Goal: Task Accomplishment & Management: Complete application form

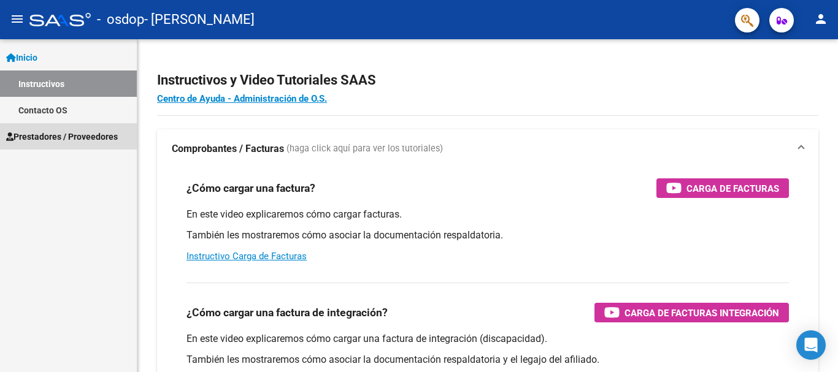
click at [77, 132] on span "Prestadores / Proveedores" at bounding box center [62, 136] width 112 height 13
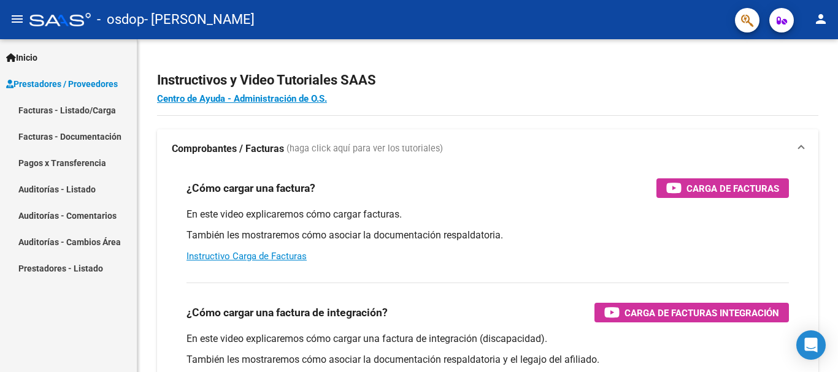
click at [80, 103] on link "Facturas - Listado/Carga" at bounding box center [68, 110] width 137 height 26
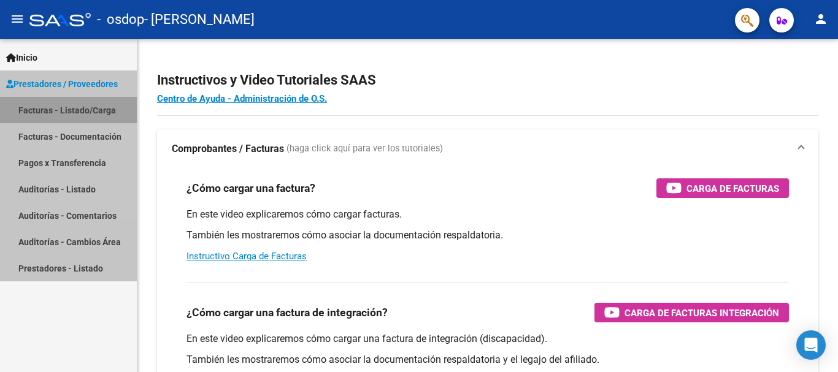
click at [80, 103] on link "Facturas - Listado/Carga" at bounding box center [68, 110] width 137 height 26
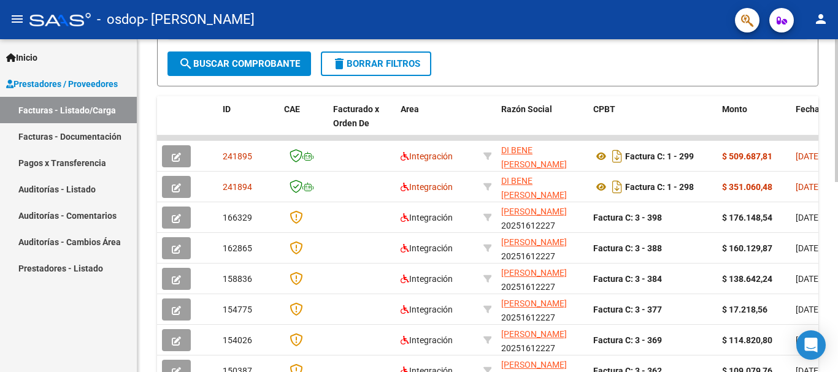
scroll to position [283, 0]
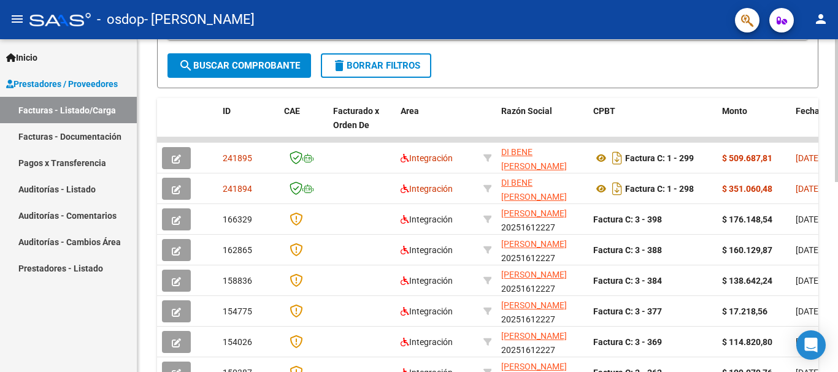
click at [828, 236] on div at bounding box center [836, 234] width 3 height 143
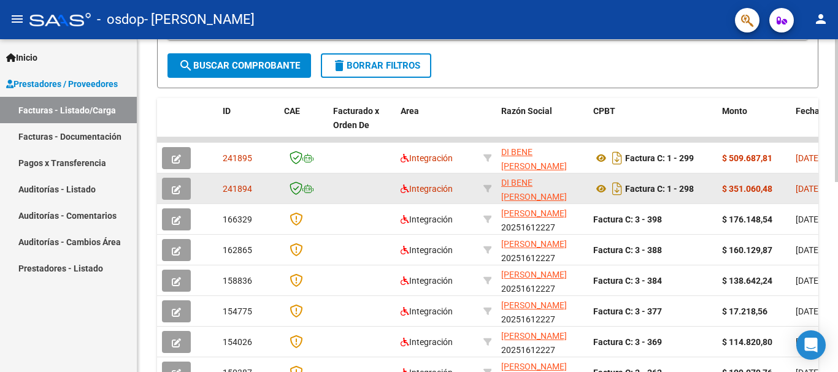
click at [172, 186] on icon "button" at bounding box center [176, 189] width 9 height 9
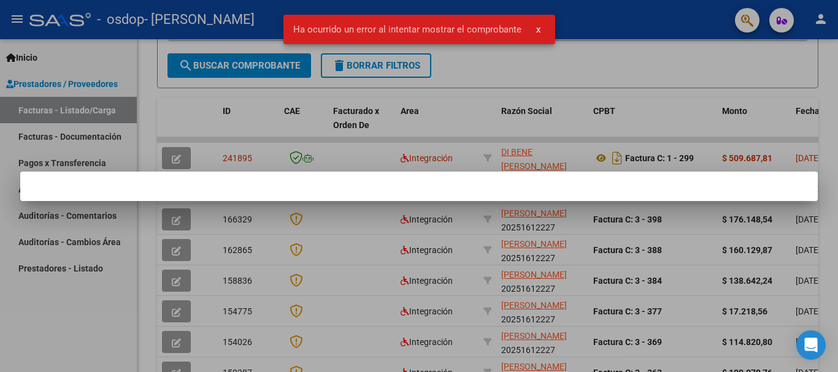
click at [576, 83] on div at bounding box center [419, 186] width 838 height 372
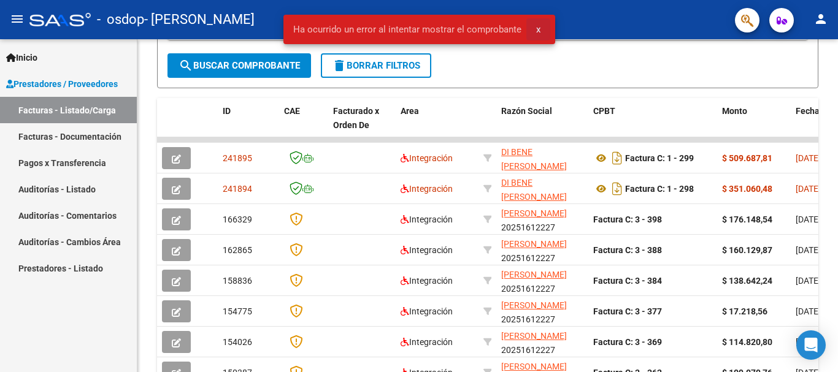
click at [536, 25] on span "x" at bounding box center [538, 29] width 4 height 11
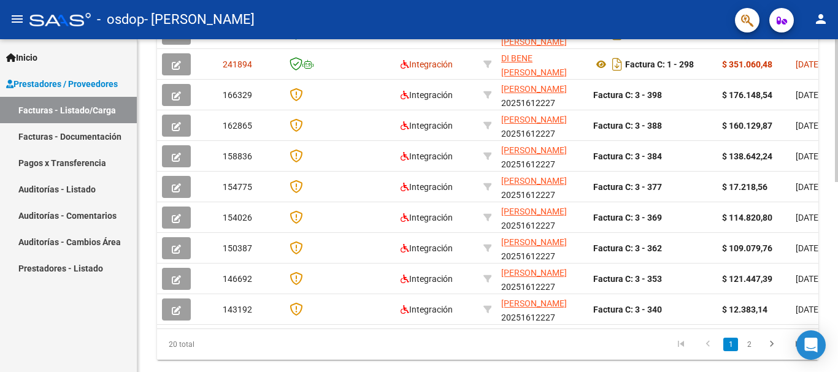
scroll to position [422, 0]
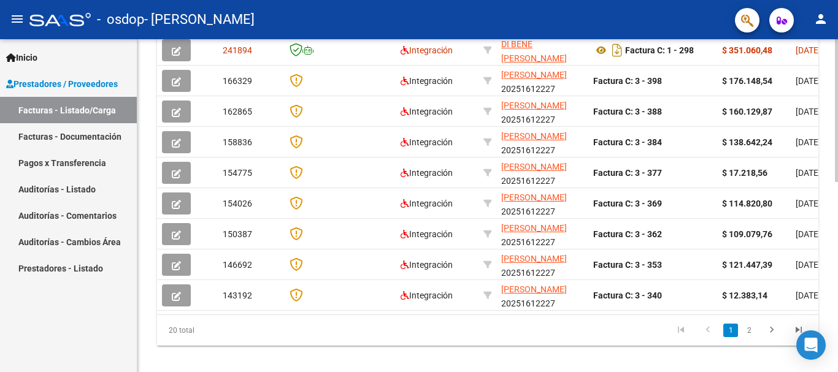
click at [828, 231] on div at bounding box center [836, 295] width 3 height 143
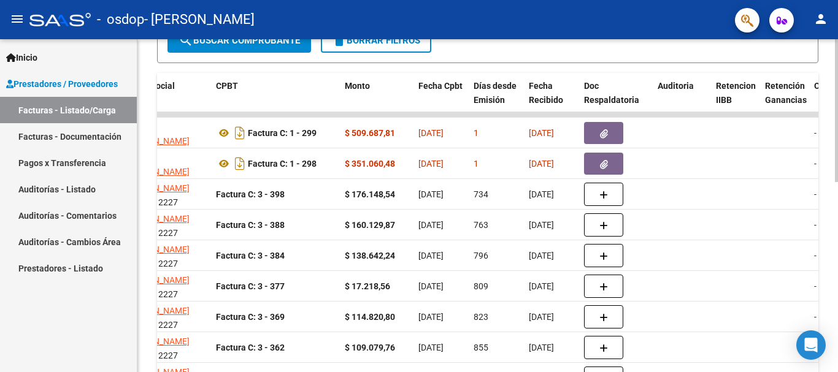
scroll to position [267, 0]
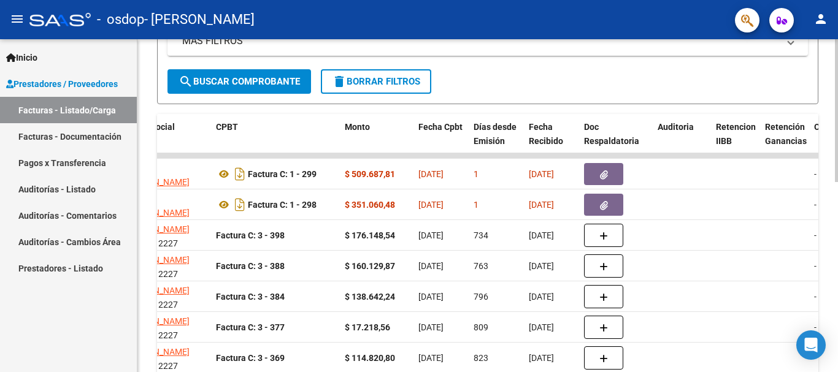
click at [828, 194] on div "Video tutorial PRESTADORES -> Listado de CPBTs Emitidos por Prestadores / Prove…" at bounding box center [488, 156] width 703 height 768
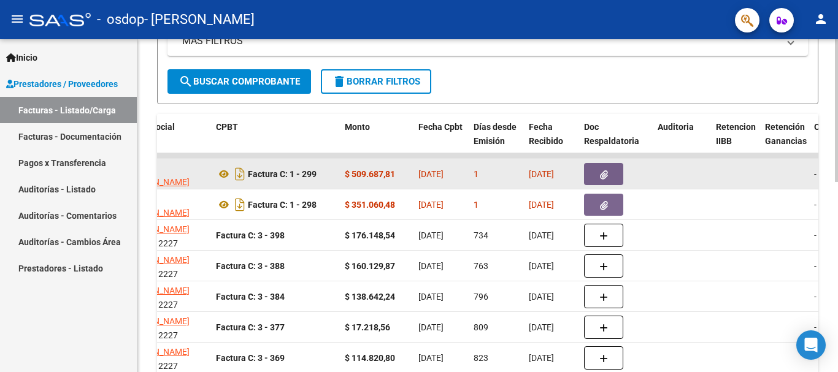
click at [600, 167] on button "button" at bounding box center [603, 174] width 39 height 22
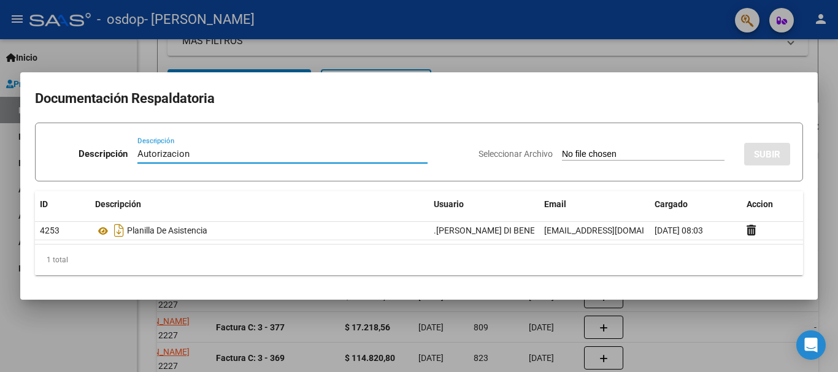
type input "Autorizacion"
click at [497, 152] on span "Seleccionar Archivo" at bounding box center [515, 154] width 74 height 10
click at [562, 152] on input "Seleccionar Archivo" at bounding box center [643, 155] width 163 height 12
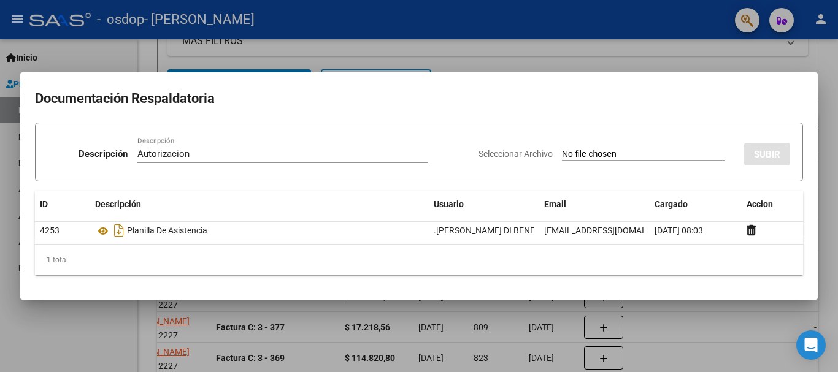
type input "C:\fakepath\TERAPIAS Y ESCUELA Gmail - Fwd_ AUTORIZACIONES 2025 2852438481 - [P…"
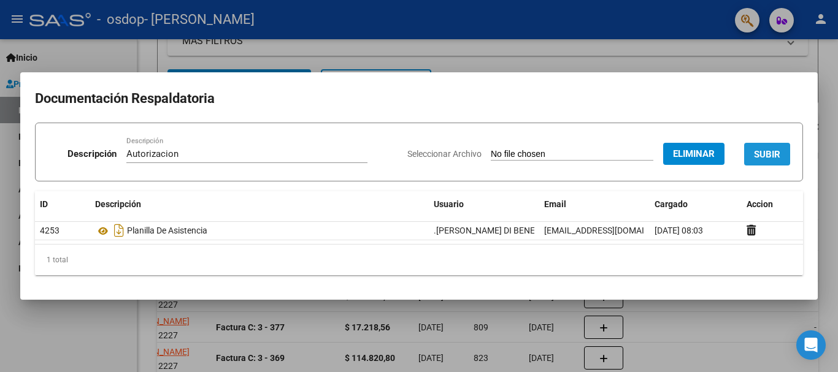
click at [771, 151] on span "SUBIR" at bounding box center [767, 154] width 26 height 11
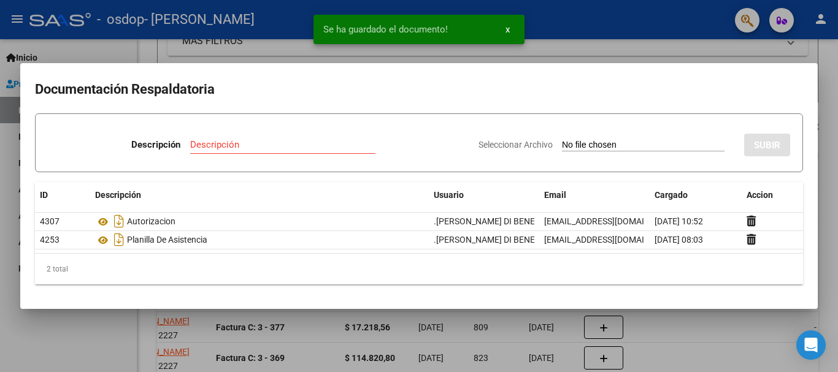
click at [828, 102] on div at bounding box center [419, 186] width 838 height 372
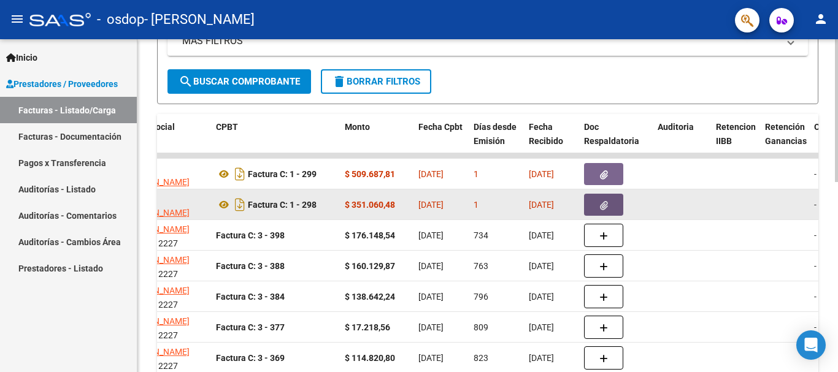
click at [600, 204] on icon "button" at bounding box center [604, 205] width 8 height 9
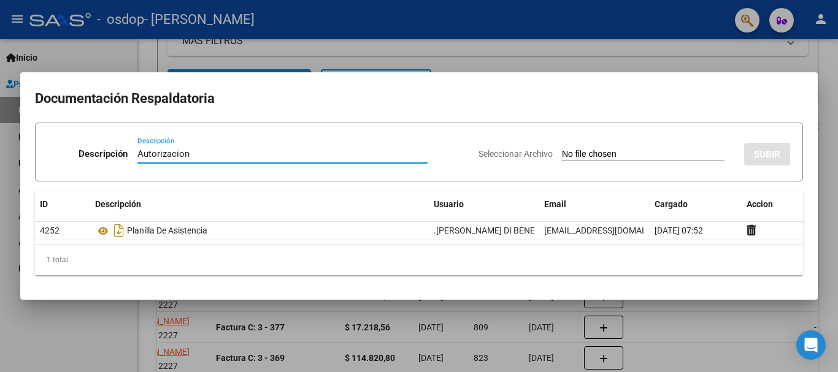
type input "Autorizacion"
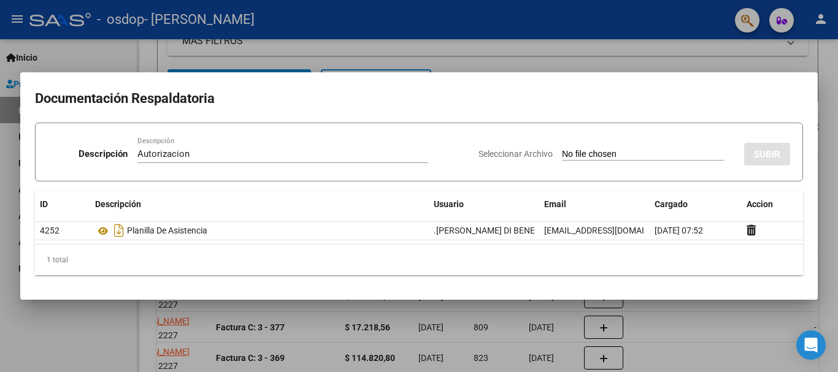
click at [487, 151] on span "Seleccionar Archivo" at bounding box center [515, 154] width 74 height 10
click at [562, 151] on input "Seleccionar Archivo" at bounding box center [643, 155] width 163 height 12
type input "C:\fakepath\TERAPIAS Y ESCUELA Gmail - Fwd_ AUTORIZACIONES 2025 2852438481 - [P…"
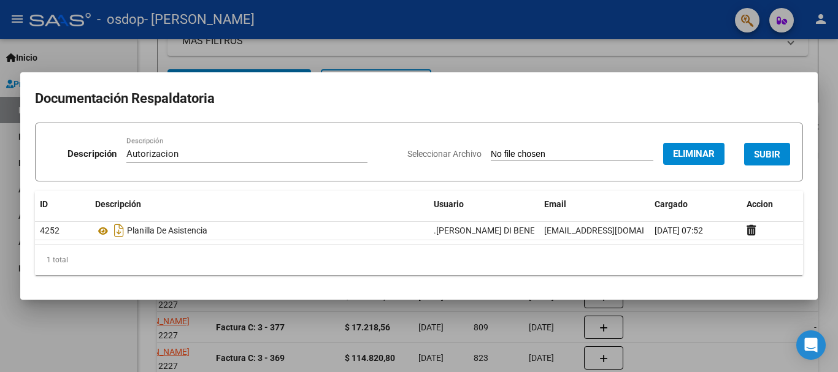
click at [762, 156] on span "SUBIR" at bounding box center [767, 154] width 26 height 11
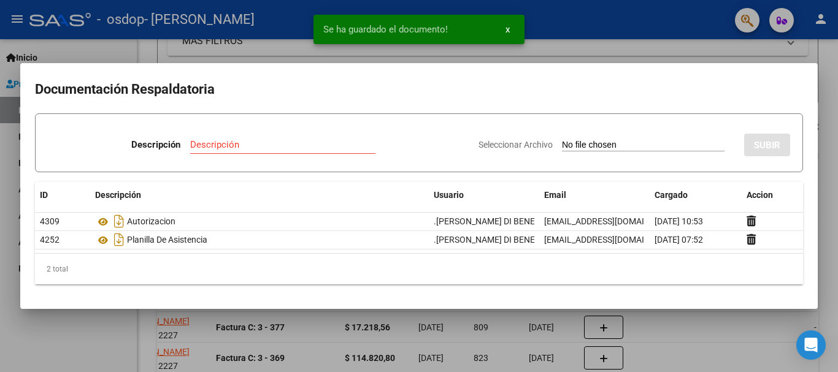
click at [828, 151] on div at bounding box center [419, 186] width 838 height 372
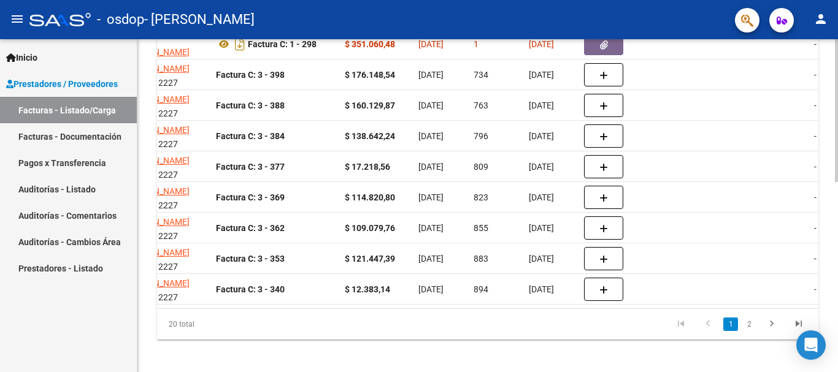
scroll to position [445, 0]
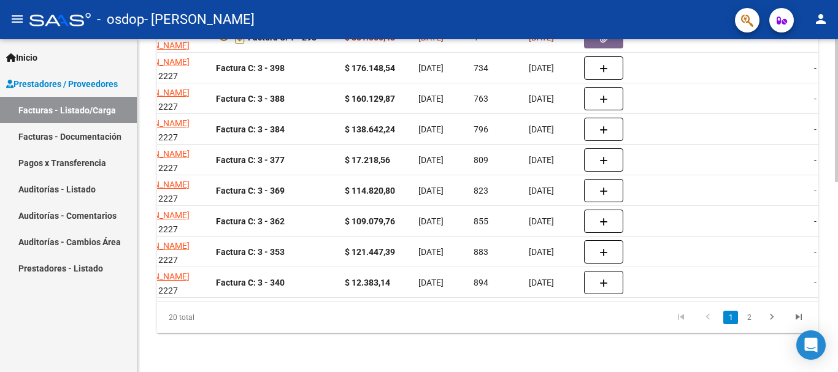
click at [828, 277] on div at bounding box center [836, 300] width 3 height 143
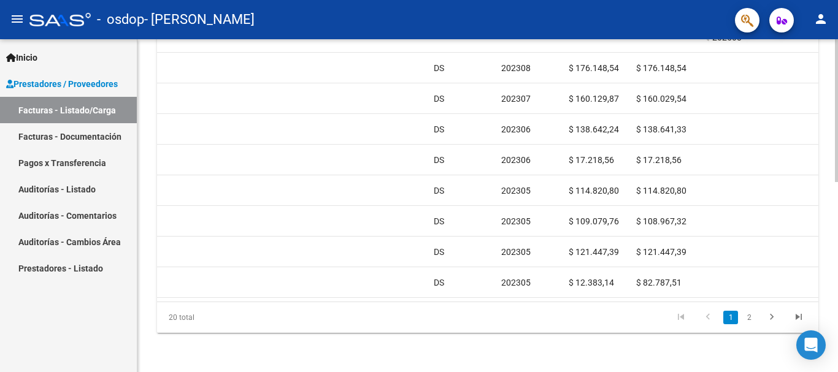
click at [828, 302] on div at bounding box center [836, 300] width 3 height 143
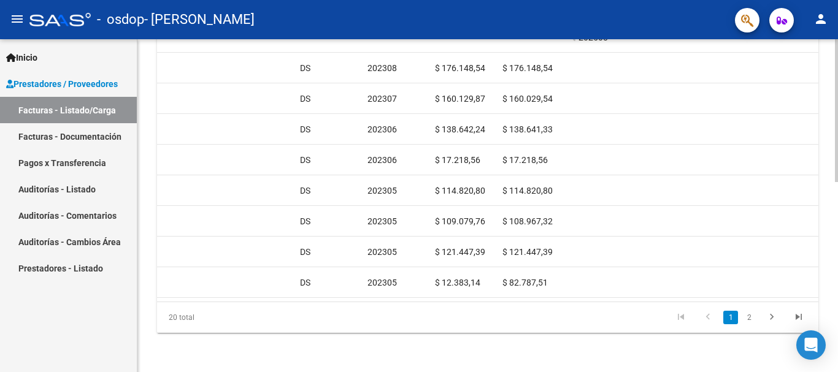
scroll to position [0, 1322]
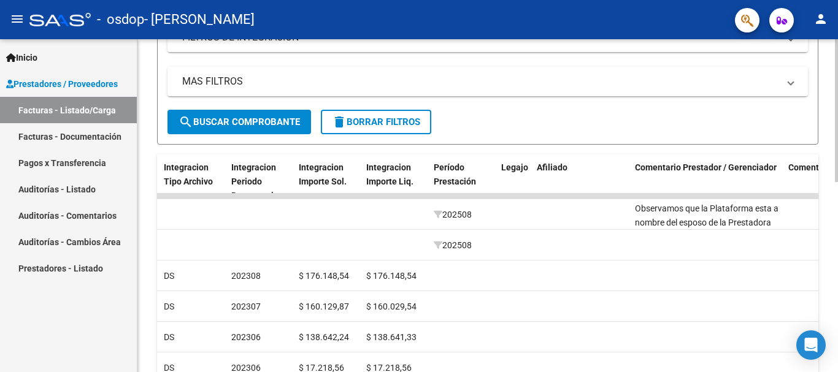
click at [827, 187] on div "Video tutorial PRESTADORES -> Listado de CPBTs Emitidos por Prestadores / Prove…" at bounding box center [488, 196] width 703 height 768
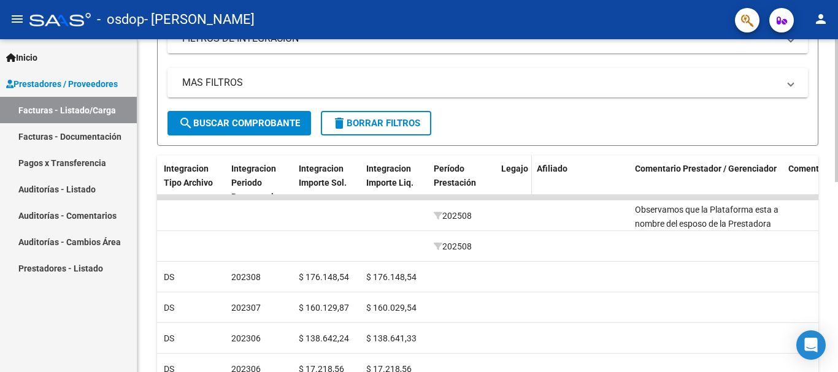
click at [511, 166] on span "Legajo" at bounding box center [514, 169] width 27 height 10
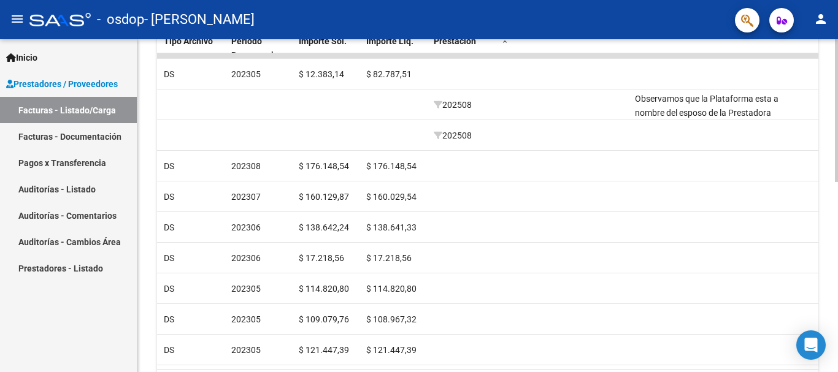
scroll to position [445, 0]
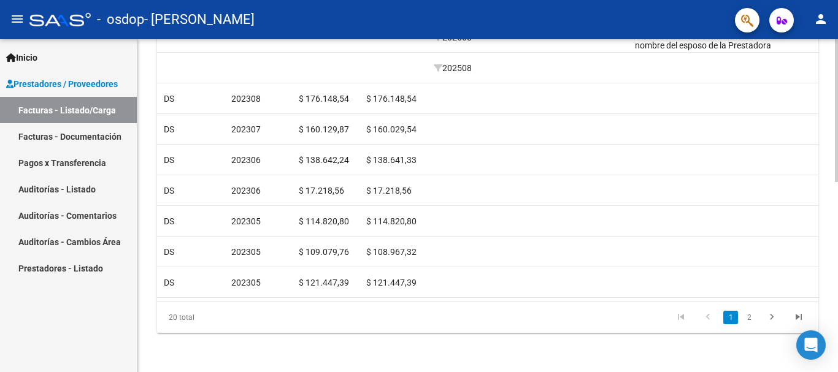
click at [828, 263] on div at bounding box center [836, 300] width 3 height 143
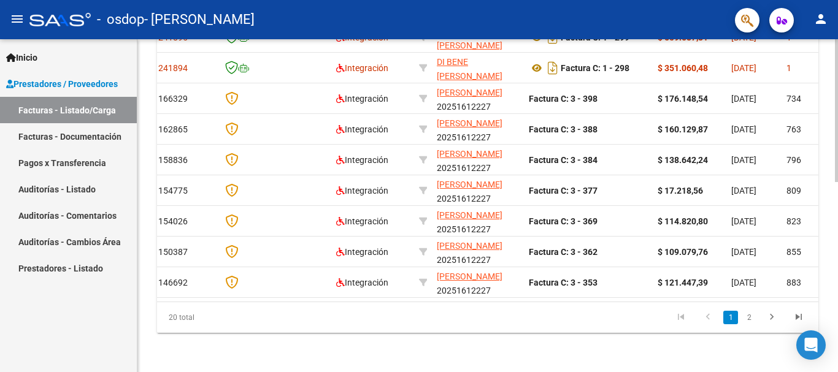
scroll to position [0, 0]
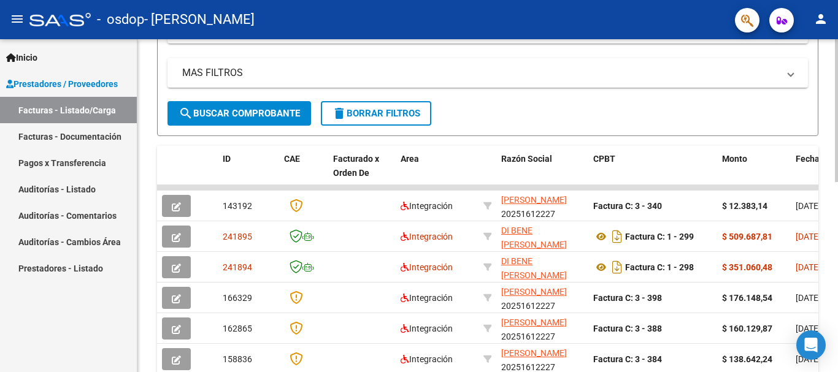
scroll to position [232, 0]
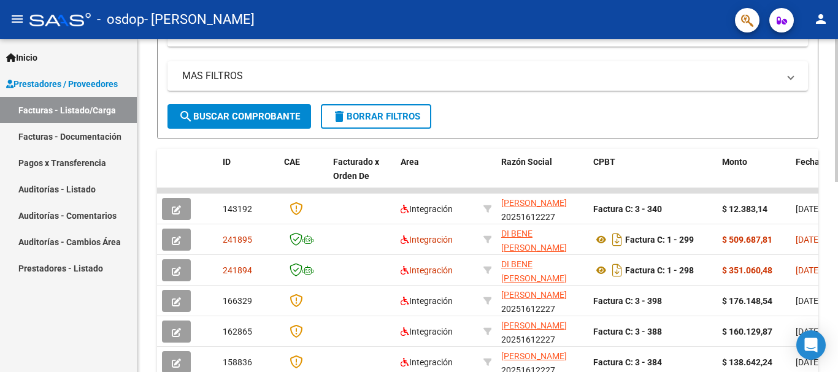
click at [828, 178] on div "Video tutorial PRESTADORES -> Listado de CPBTs Emitidos por Prestadores / Prove…" at bounding box center [488, 191] width 703 height 768
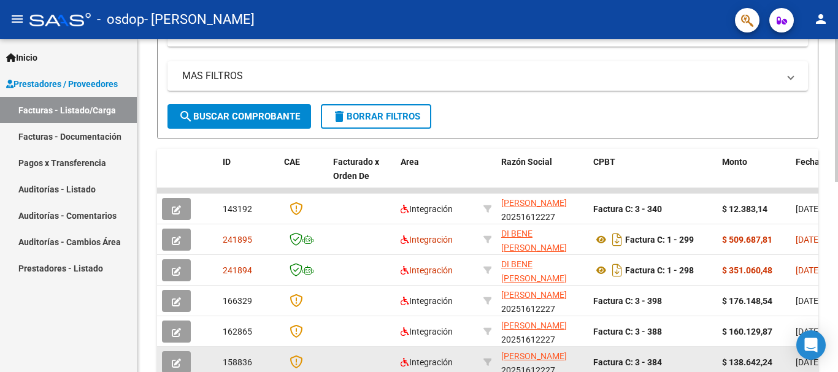
drag, startPoint x: 206, startPoint y: 211, endPoint x: 215, endPoint y: 355, distance: 144.4
click at [215, 355] on datatable-scroller "143192 Integración [PERSON_NAME] 20251612227 Factura C: 3 - 340 $ 12.383,14 [DA…" at bounding box center [487, 344] width 661 height 312
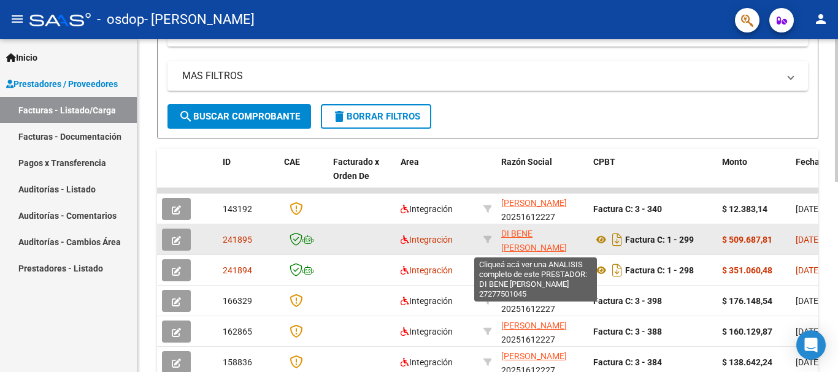
click at [523, 237] on span "DI BENE [PERSON_NAME]" at bounding box center [534, 241] width 66 height 24
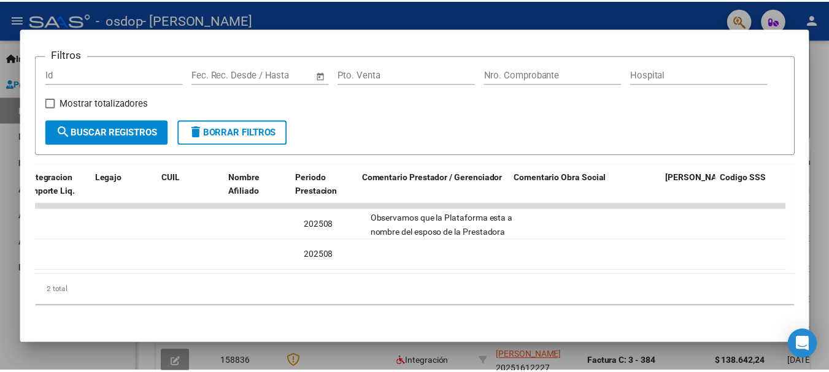
scroll to position [0, 1891]
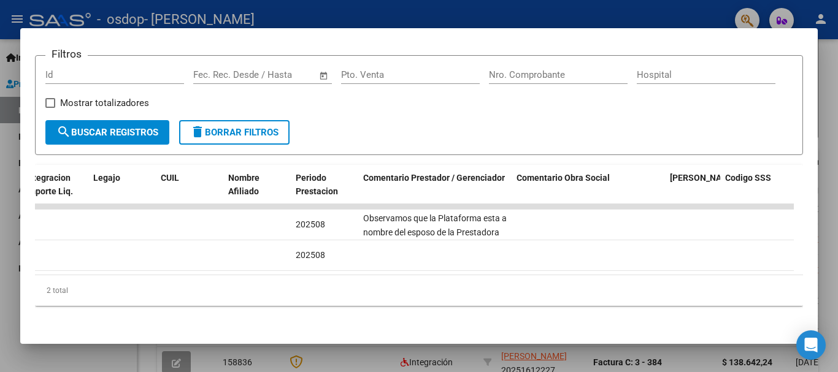
click at [828, 125] on div at bounding box center [419, 186] width 838 height 372
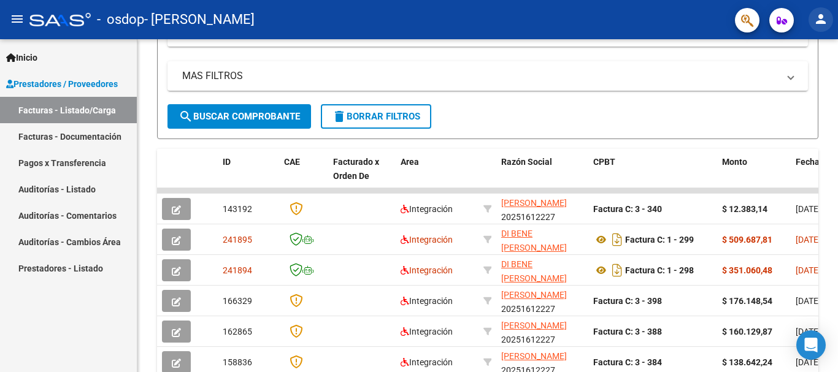
click at [820, 17] on mat-icon "person" at bounding box center [820, 19] width 15 height 15
click at [800, 80] on button "exit_to_app Salir" at bounding box center [795, 80] width 75 height 29
